Goal: Task Accomplishment & Management: Complete application form

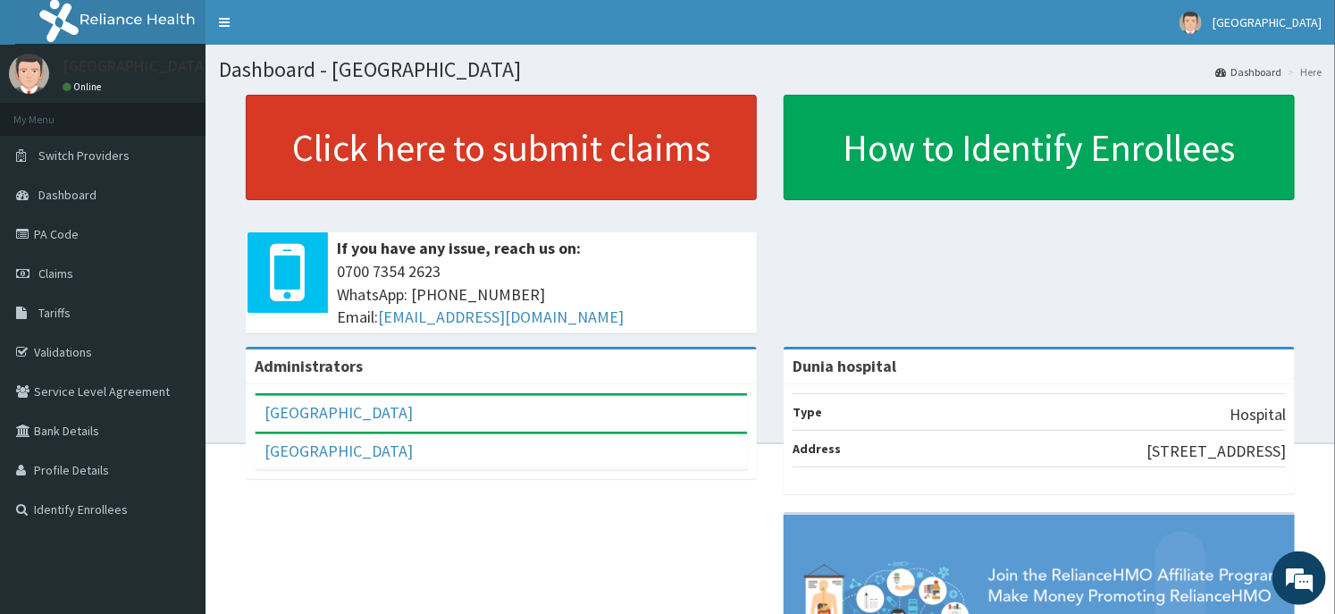
click at [667, 185] on link "Click here to submit claims" at bounding box center [501, 147] width 511 height 105
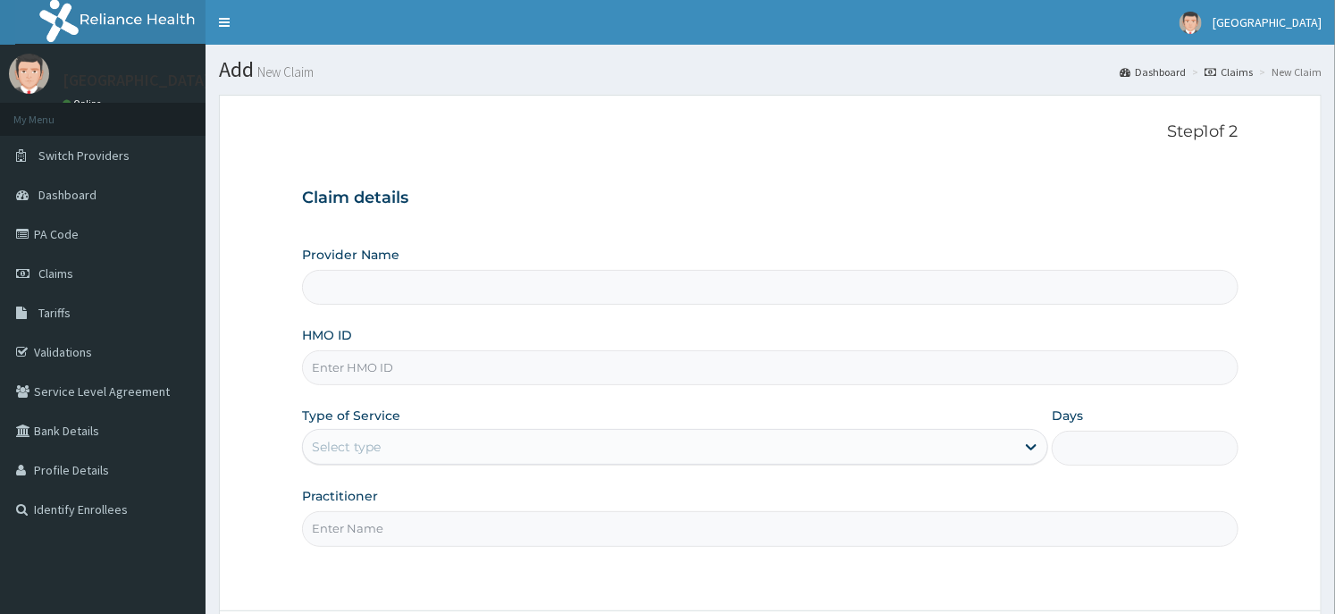
type input "Dunia hospital"
click at [418, 367] on input "HMO ID" at bounding box center [770, 367] width 936 height 35
type input "MEY/10060/C"
click at [393, 441] on div "Select type" at bounding box center [659, 447] width 712 height 29
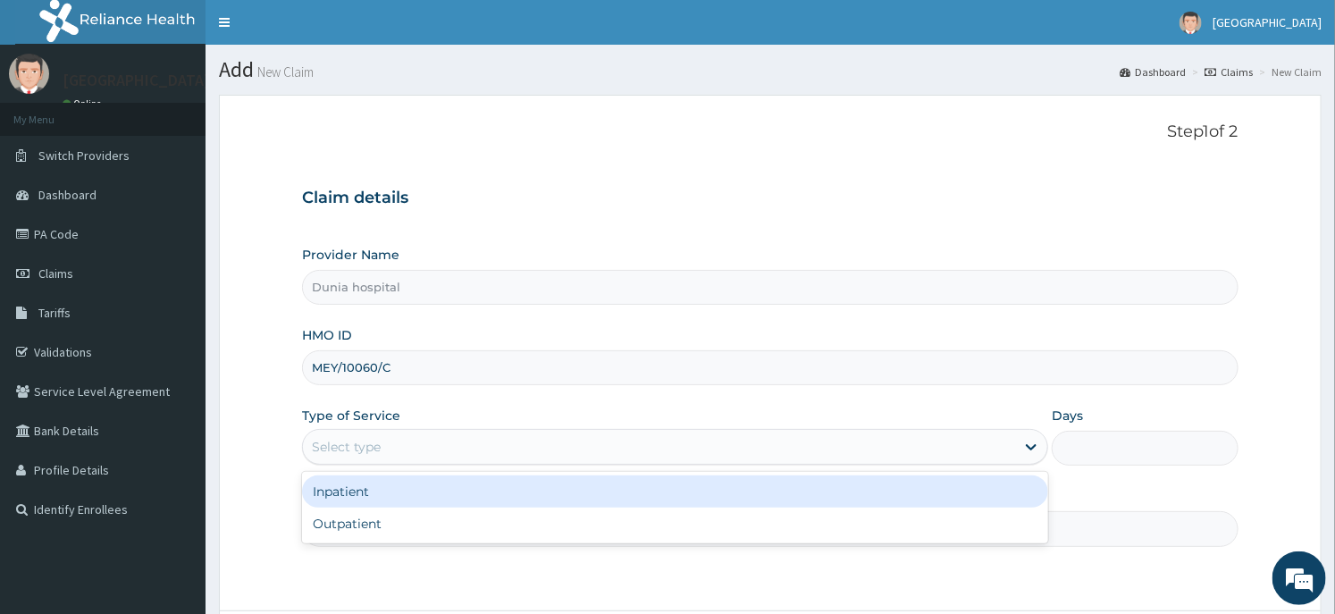
scroll to position [156, 0]
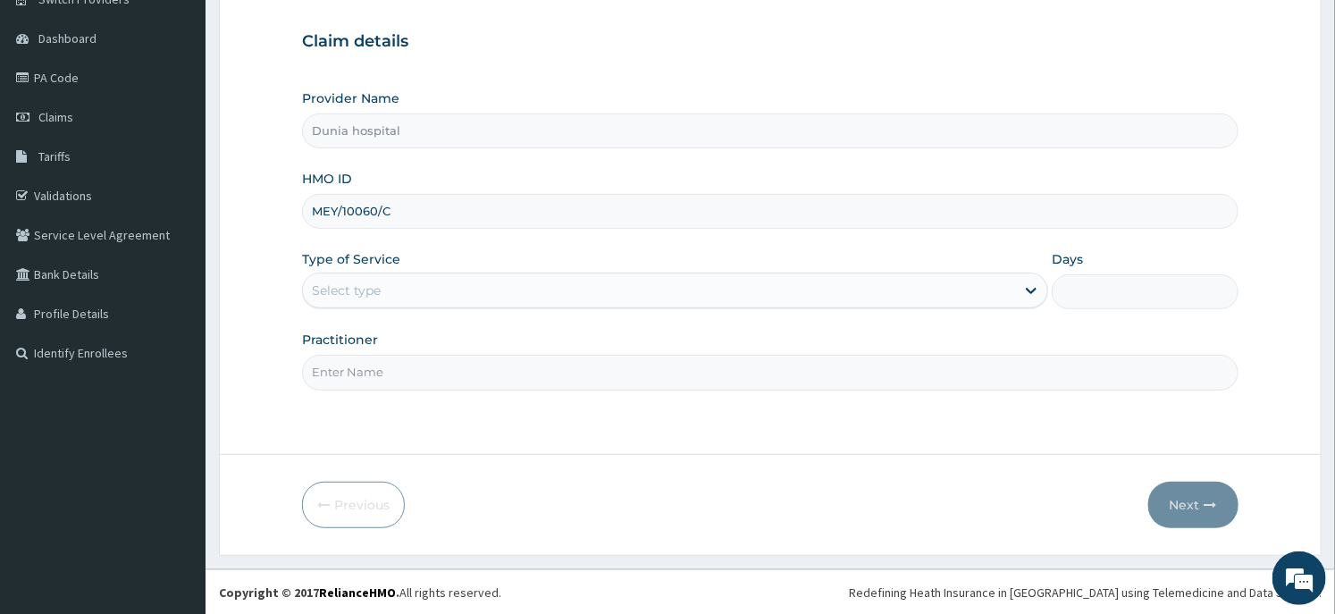
click at [287, 399] on form "Step 1 of 2 Claim details Provider Name Dunia hospital HMO ID MEY/10060/C Type …" at bounding box center [770, 246] width 1103 height 617
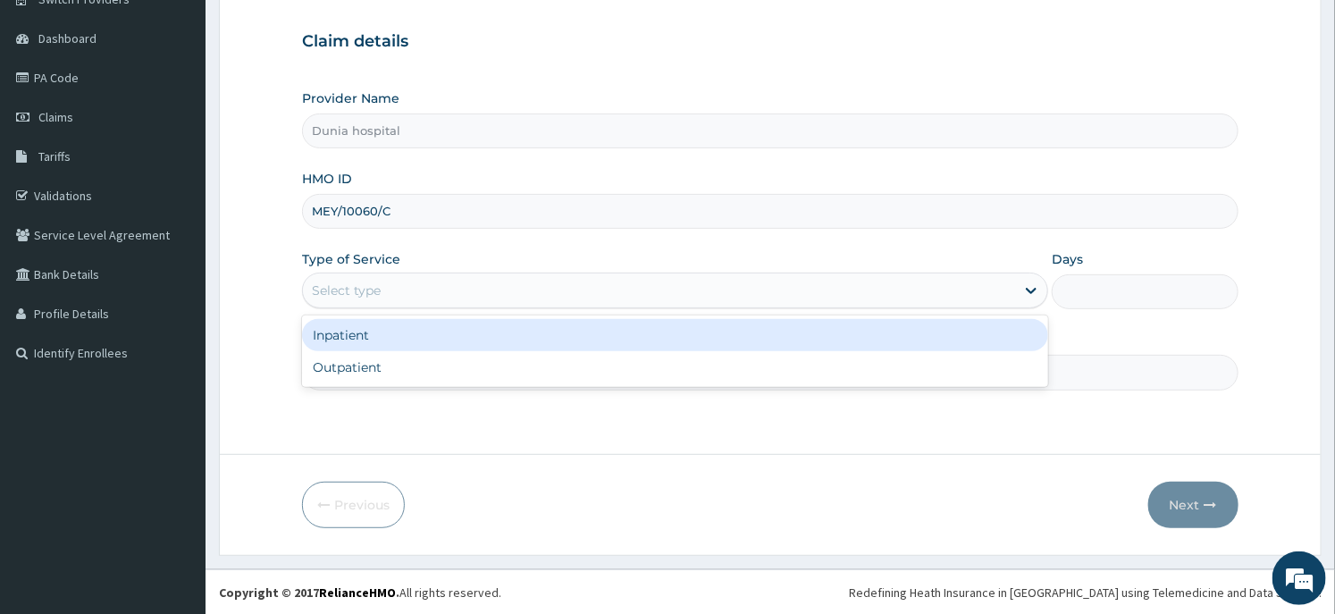
click at [395, 291] on div "Select type" at bounding box center [659, 290] width 712 height 29
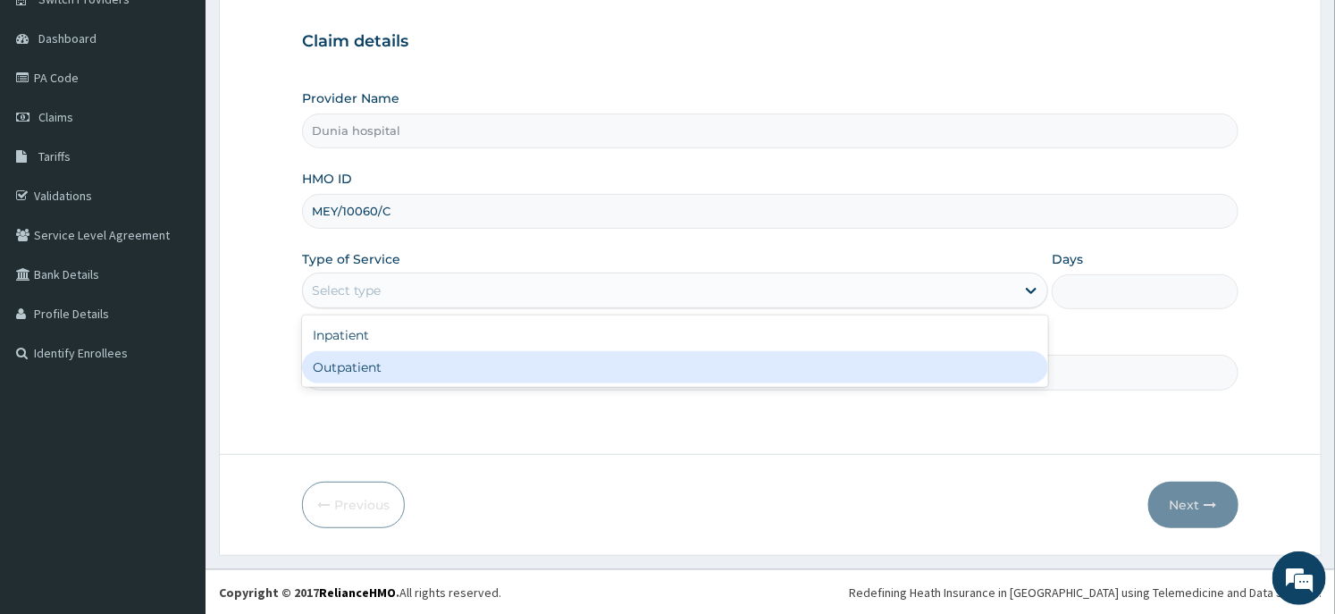
click at [374, 358] on div "Outpatient" at bounding box center [675, 367] width 746 height 32
type input "1"
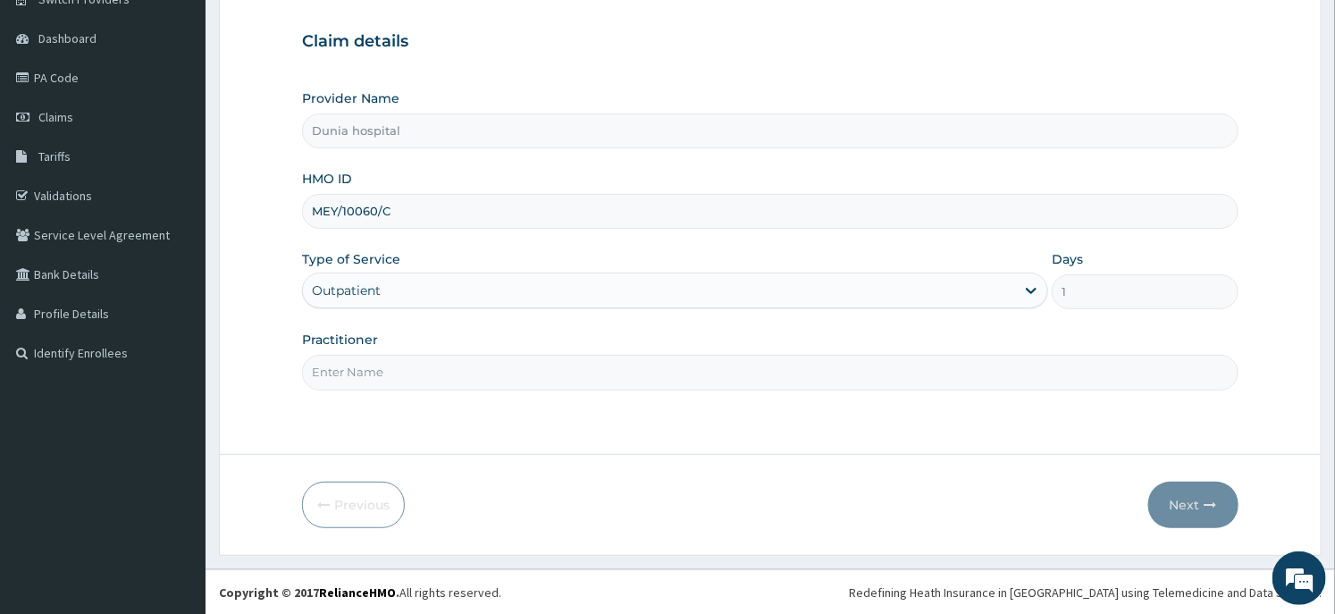
click at [374, 358] on input "Practitioner" at bounding box center [770, 372] width 936 height 35
type input "[PERSON_NAME][GEOGRAPHIC_DATA]"
click at [1209, 502] on icon "button" at bounding box center [1211, 505] width 13 height 13
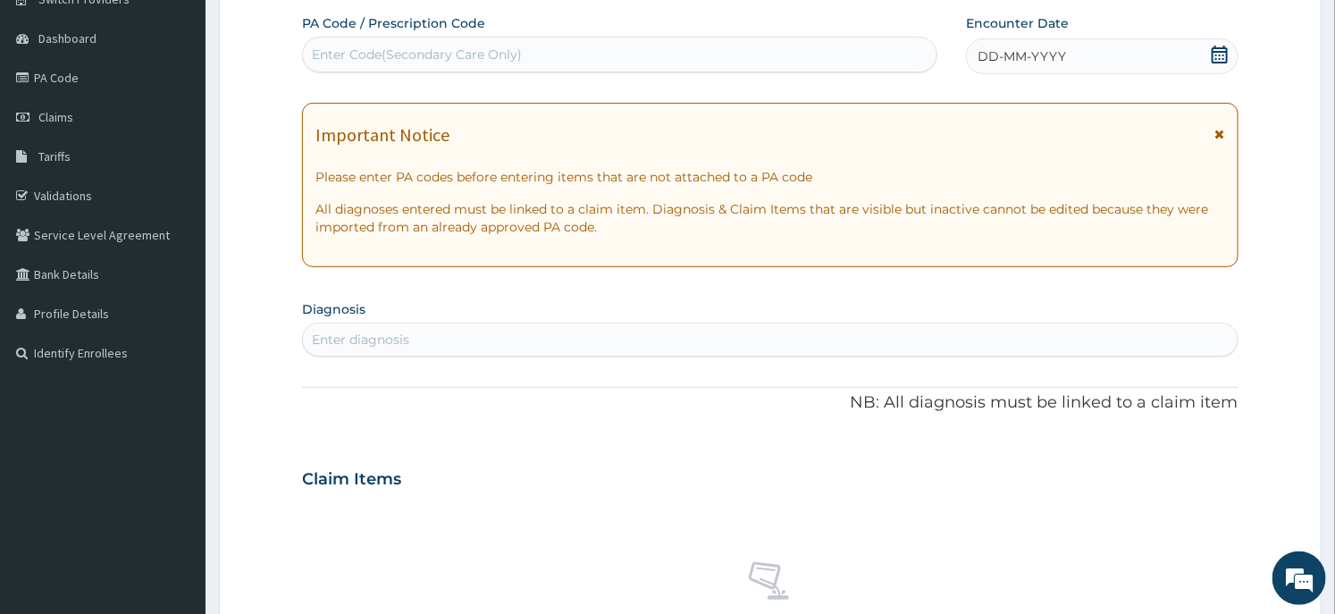
scroll to position [0, 0]
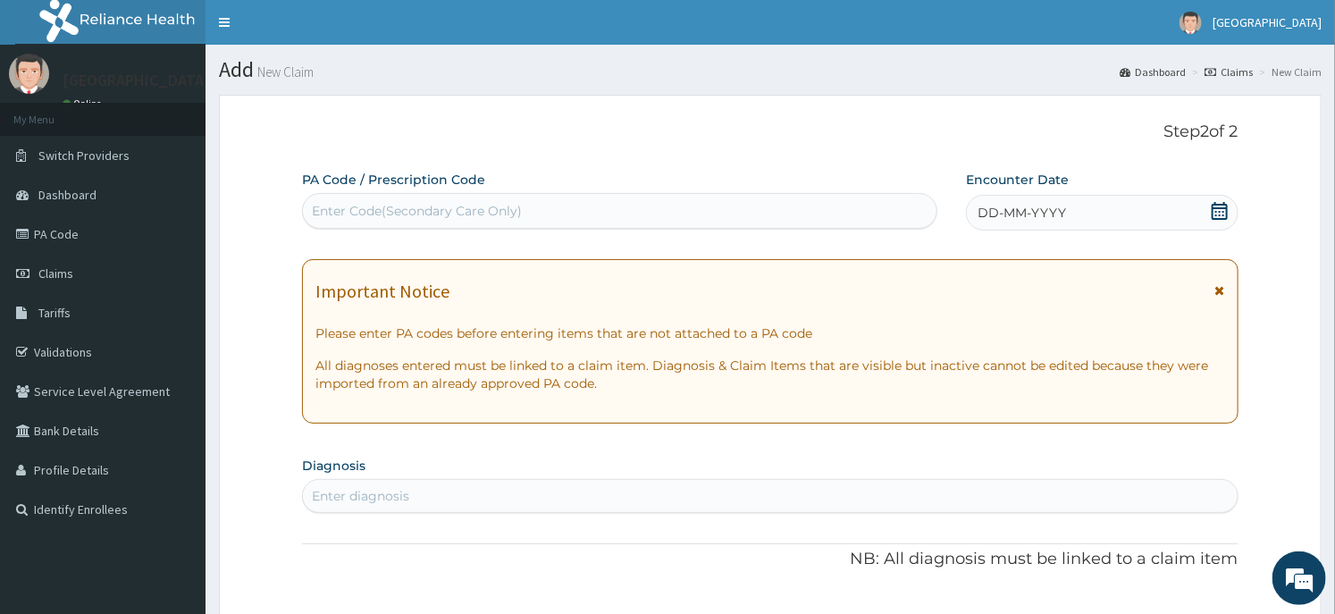
click at [458, 204] on div "Enter Code(Secondary Care Only)" at bounding box center [417, 211] width 210 height 18
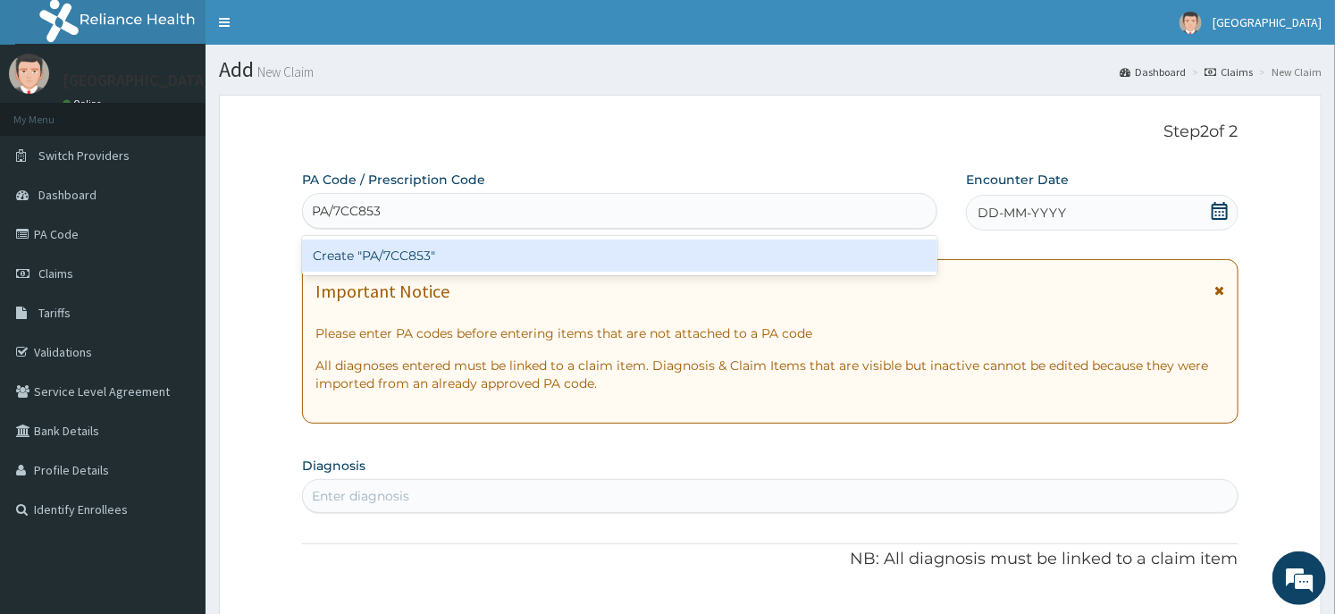
type input "PA/7CC853"
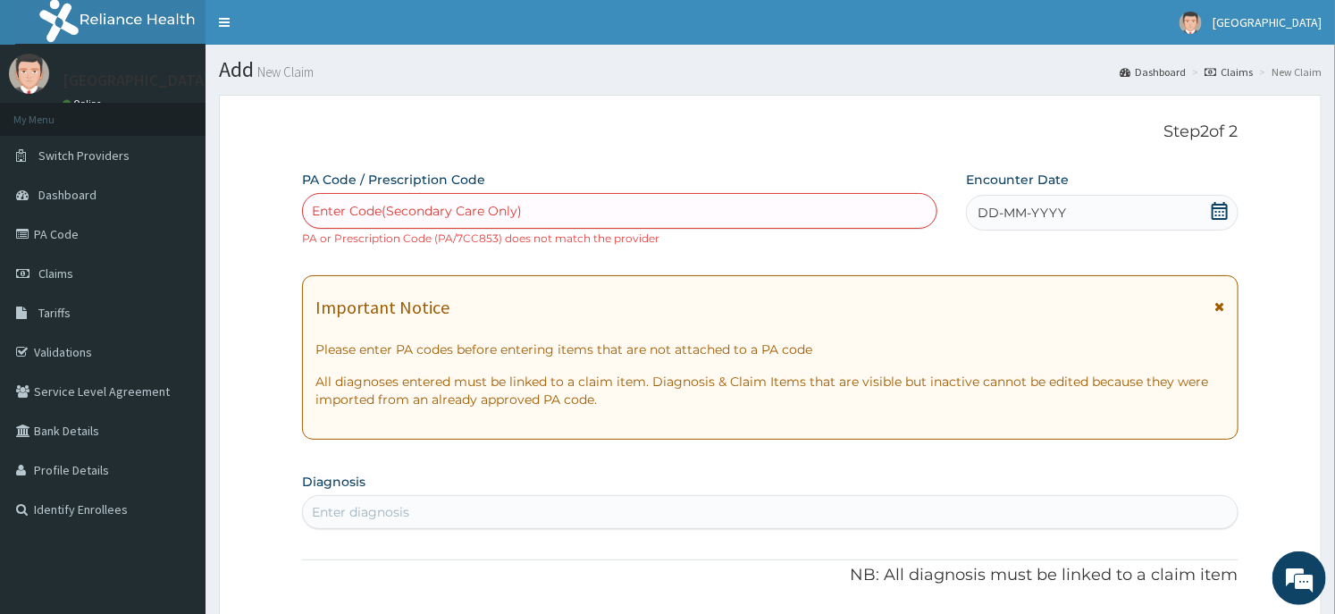
click at [372, 221] on div "Enter Code(Secondary Care Only)" at bounding box center [620, 211] width 634 height 29
click at [378, 216] on div "Enter Code(Secondary Care Only)" at bounding box center [417, 211] width 210 height 18
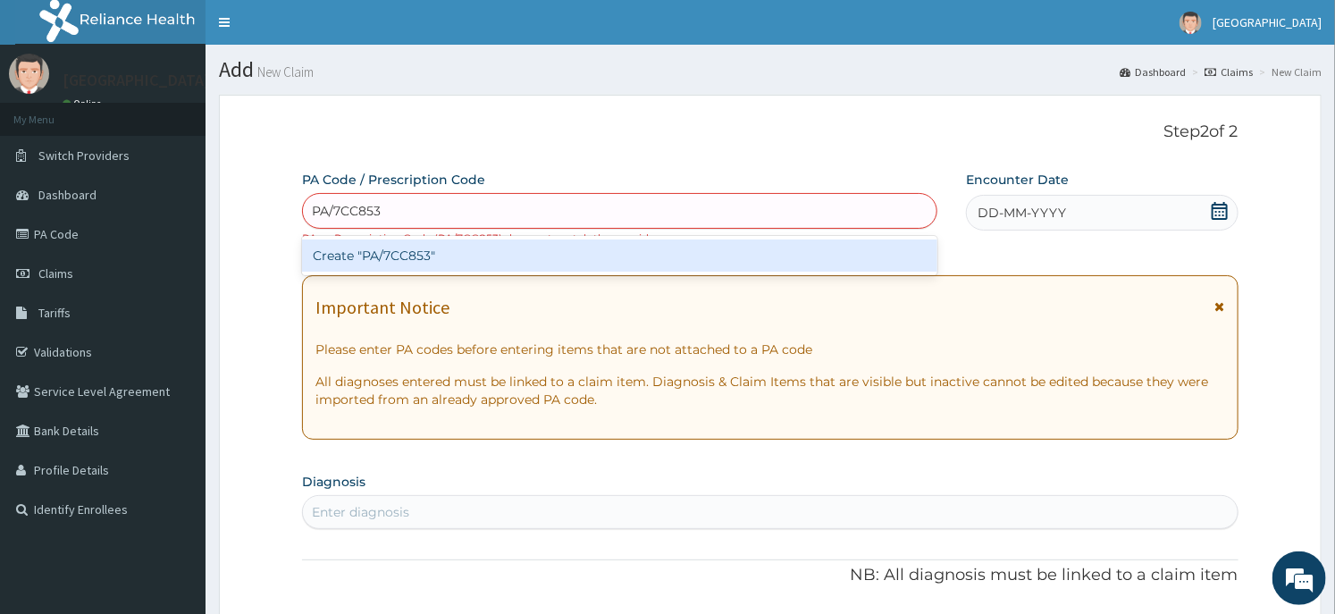
type input "PA/7CC853"
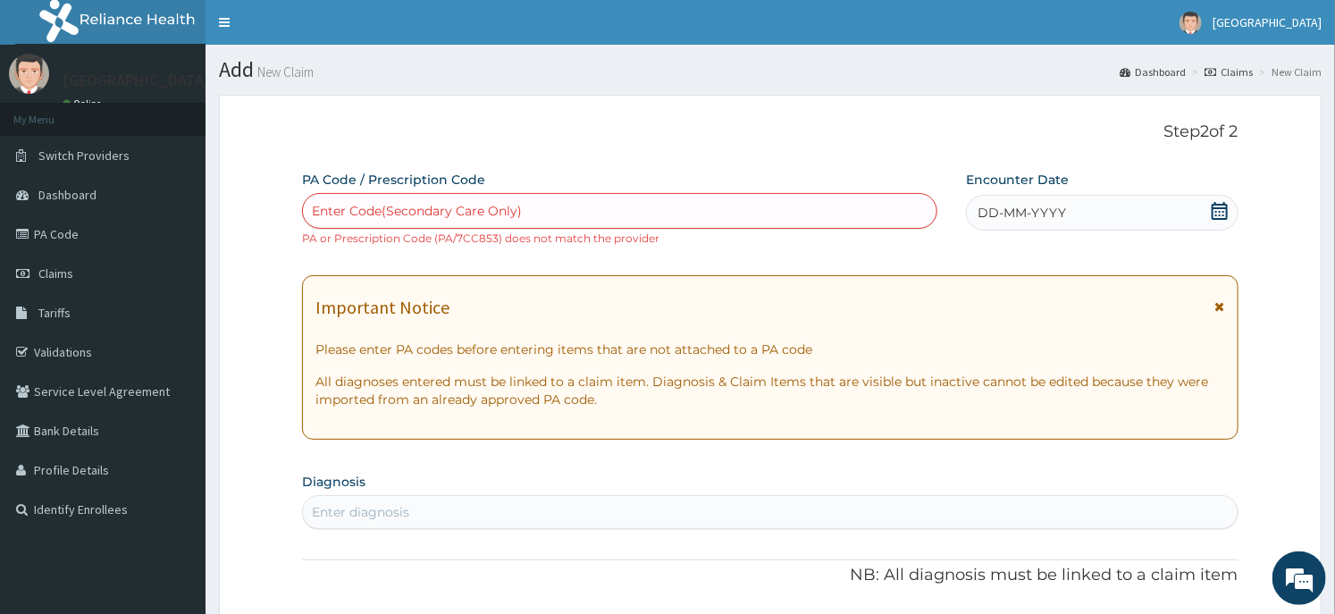
click at [726, 210] on div "Enter Code(Secondary Care Only)" at bounding box center [620, 211] width 634 height 29
click at [496, 207] on div "Enter Code(Secondary Care Only)" at bounding box center [417, 211] width 210 height 18
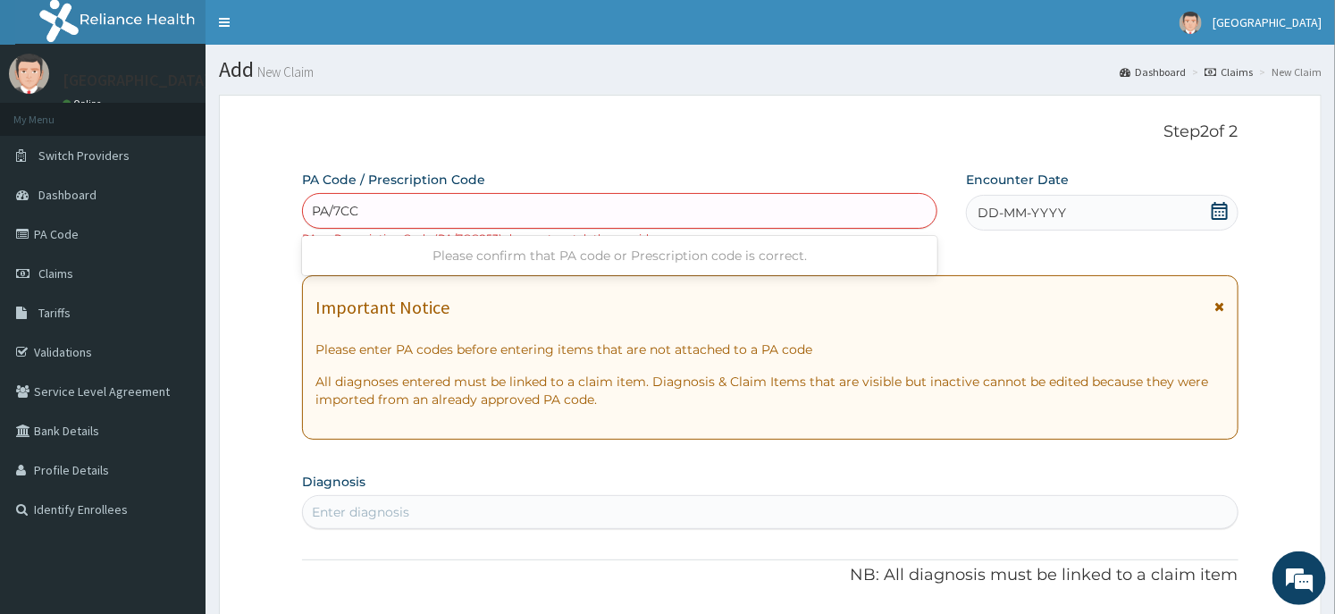
type input "PA/7CC"
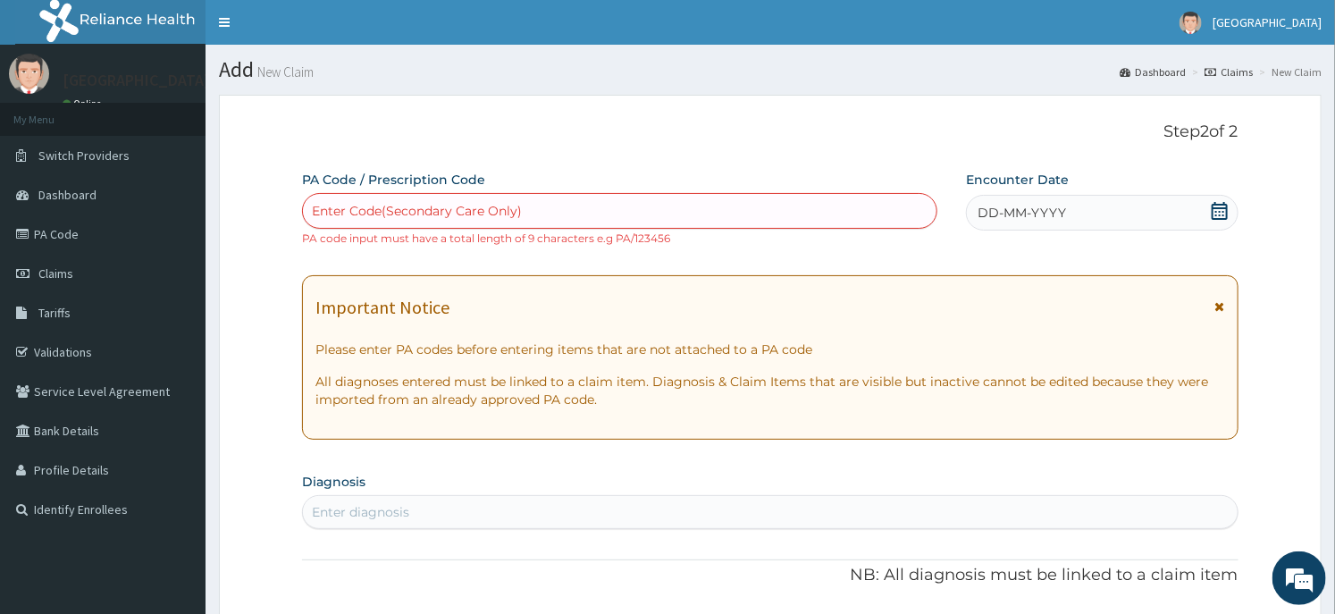
click at [412, 208] on div "Enter Code(Secondary Care Only)" at bounding box center [417, 211] width 210 height 18
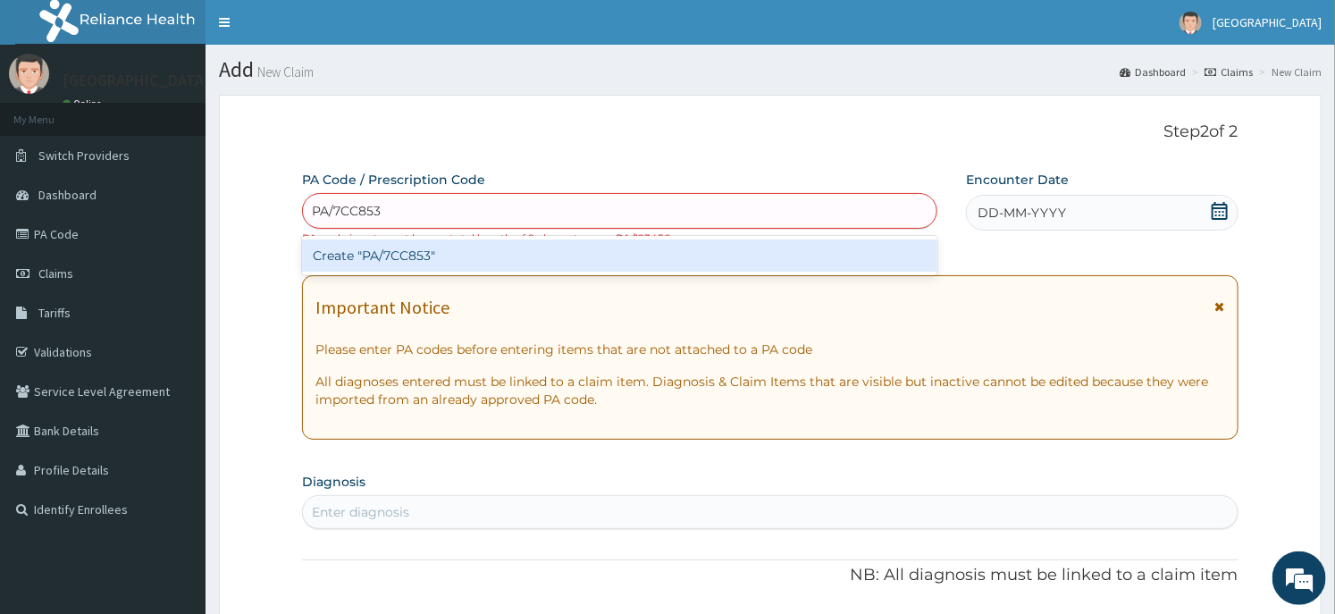
type input "PA/7CC853"
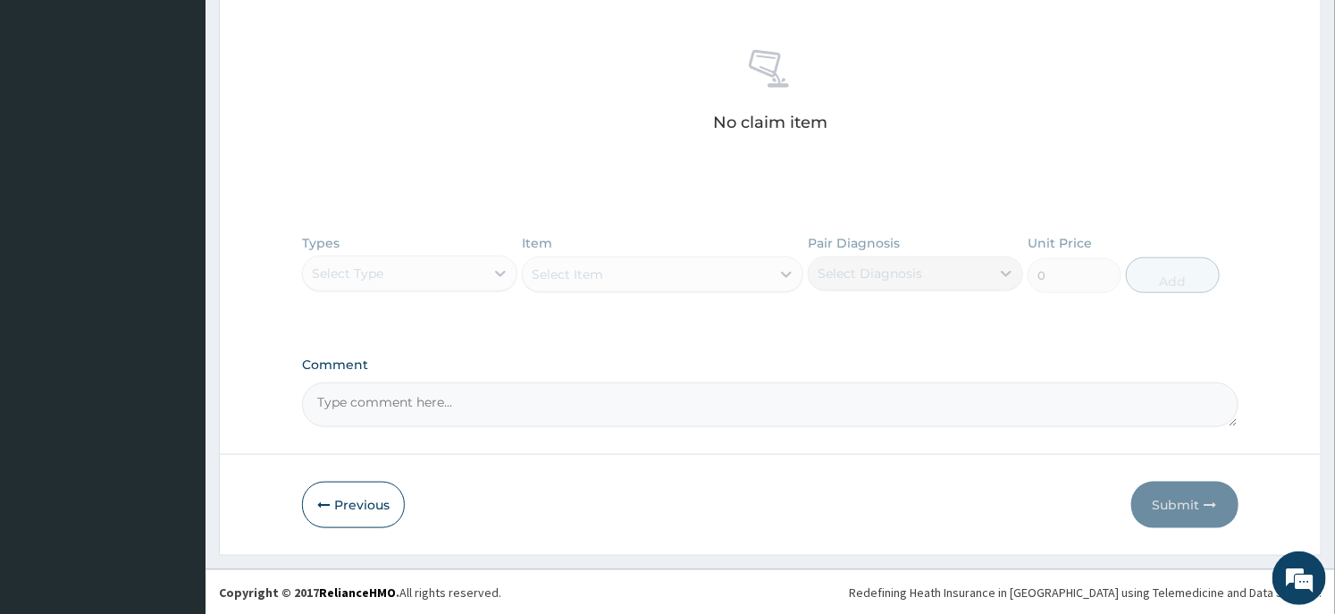
scroll to position [189, 0]
